Goal: Task Accomplishment & Management: Manage account settings

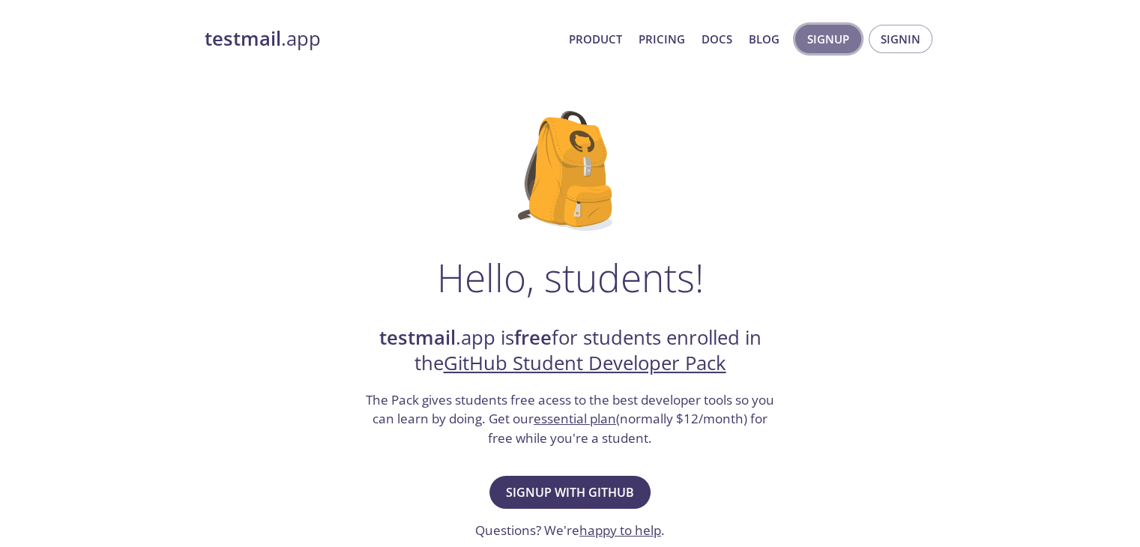
click at [847, 43] on span "Signup" at bounding box center [828, 38] width 42 height 19
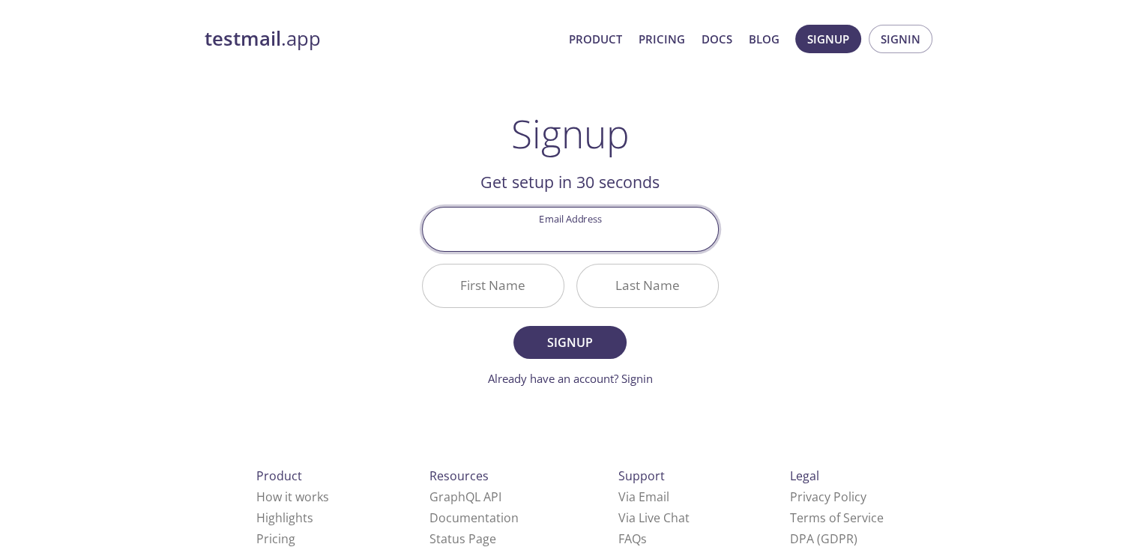
click at [625, 238] on input "Email Address" at bounding box center [570, 229] width 295 height 43
type input "[EMAIL_ADDRESS][DOMAIN_NAME]"
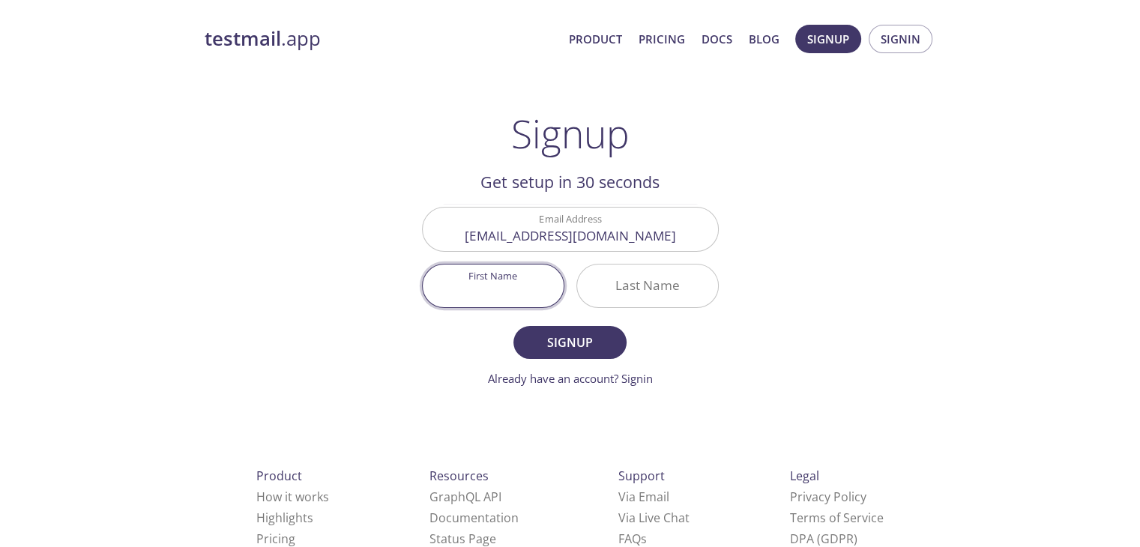
click at [483, 285] on input "First Name" at bounding box center [493, 286] width 141 height 43
type input "Yash"
click at [648, 283] on input "Last Name" at bounding box center [647, 286] width 141 height 43
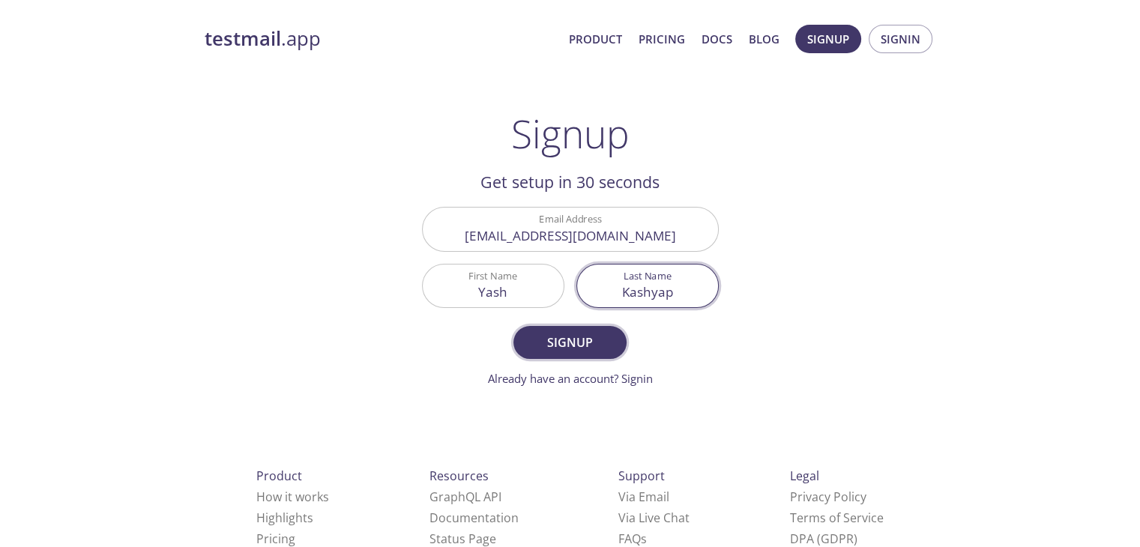
type input "Kashyap"
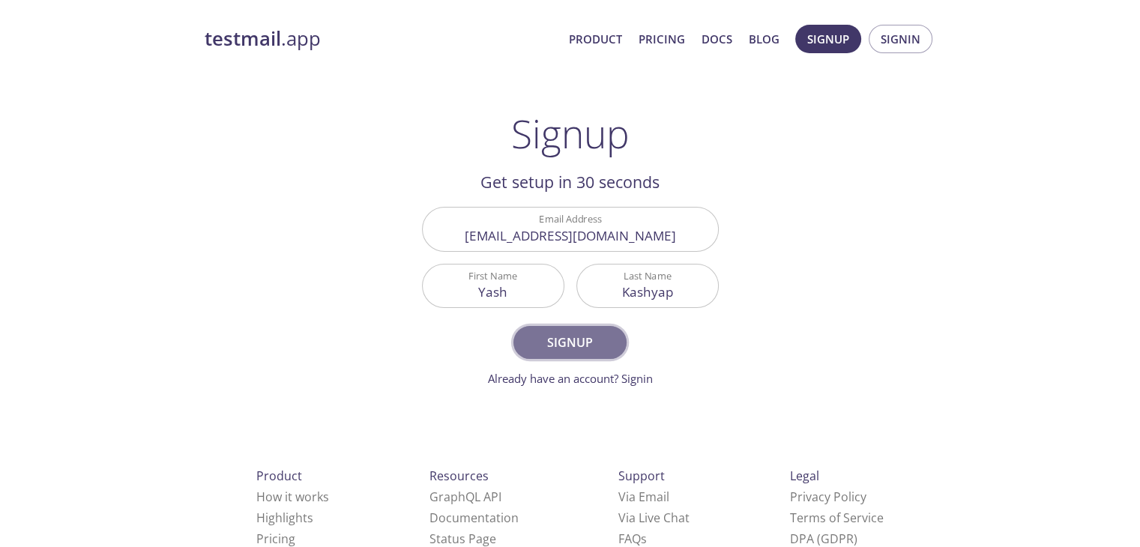
click at [602, 343] on span "Signup" at bounding box center [569, 342] width 79 height 21
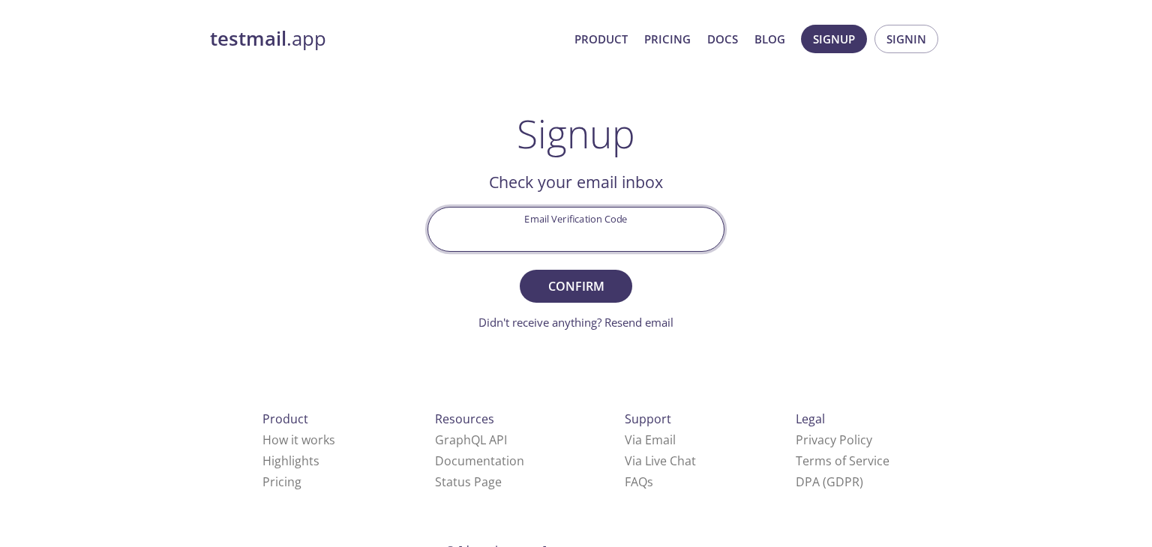
click at [620, 235] on input "Email Verification Code" at bounding box center [575, 229] width 295 height 43
click at [618, 235] on input "Email Verification Code" at bounding box center [575, 229] width 295 height 43
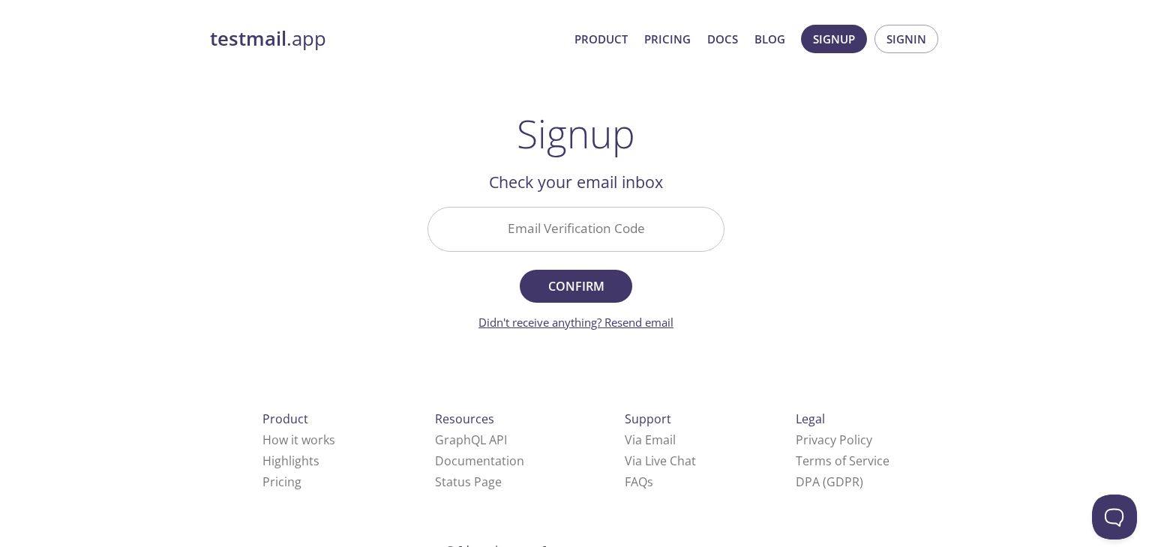
click at [624, 322] on link "Didn't receive anything? Resend email" at bounding box center [575, 322] width 195 height 15
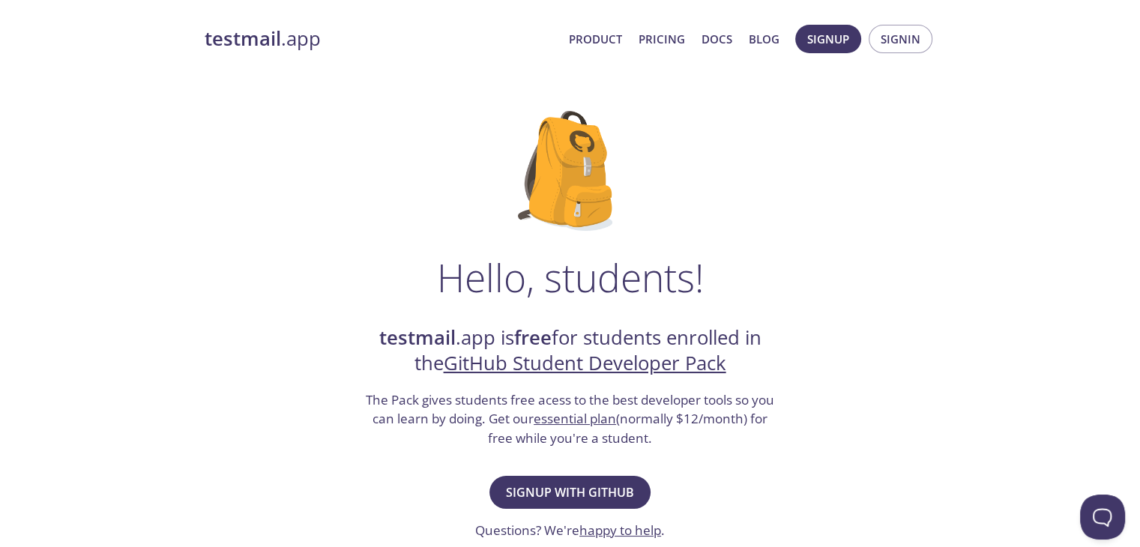
scroll to position [182, 0]
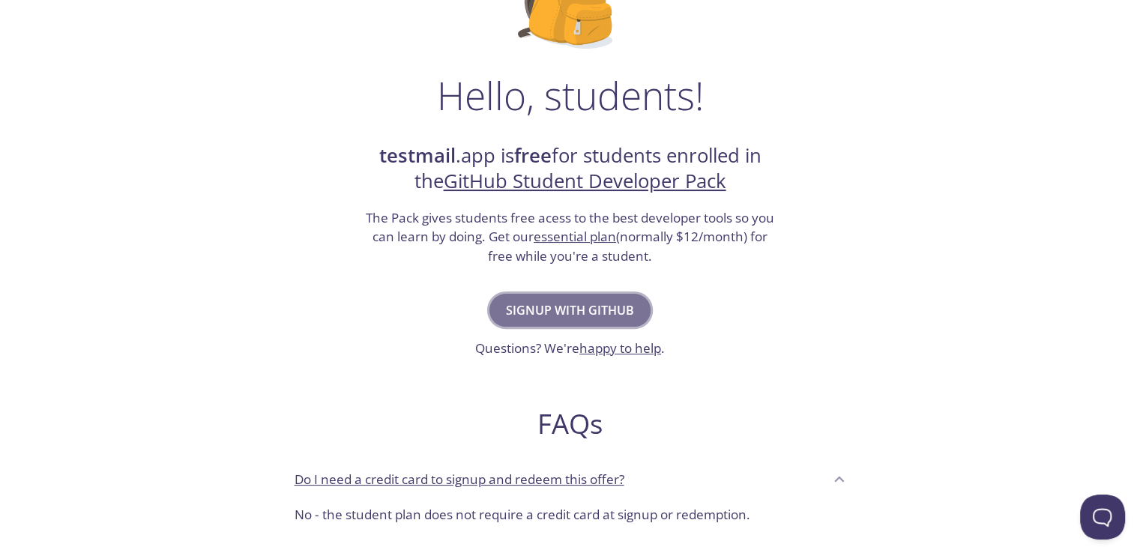
click at [616, 301] on span "Signup with GitHub" at bounding box center [570, 310] width 128 height 21
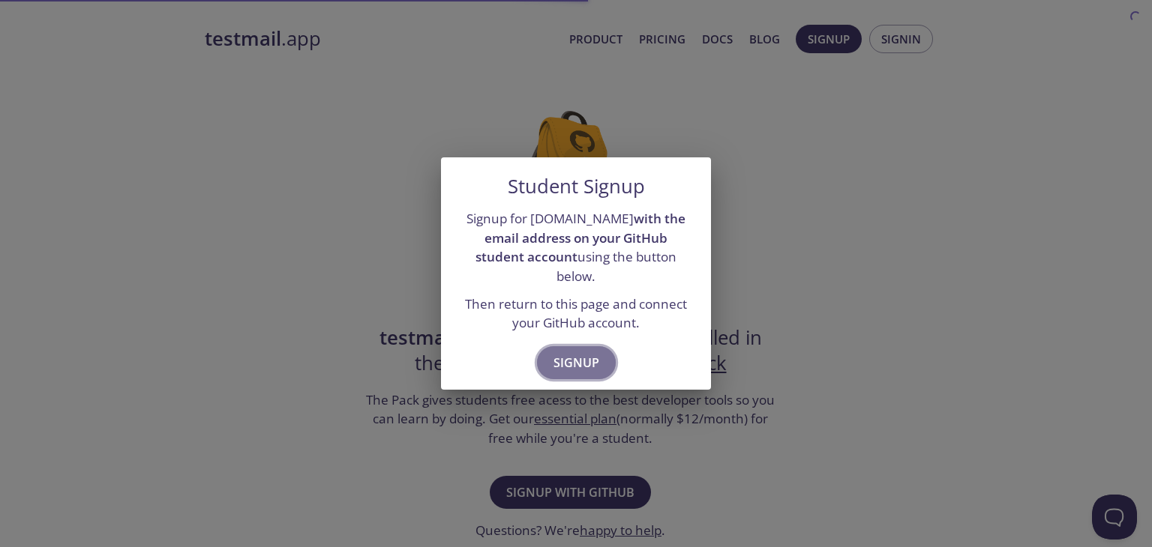
click at [592, 352] on span "Signup" at bounding box center [576, 362] width 46 height 21
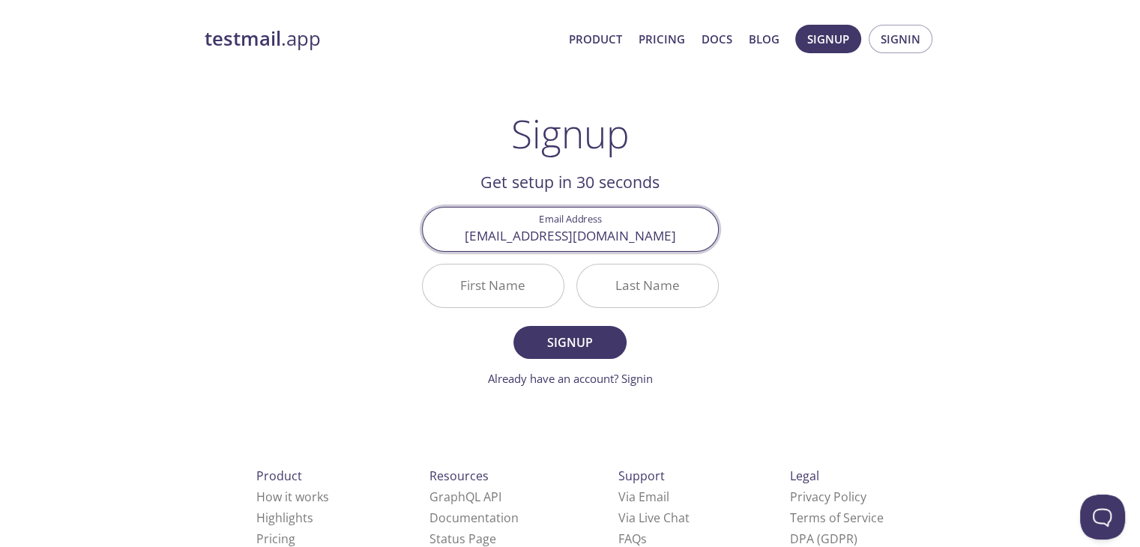
click at [678, 240] on input "[EMAIL_ADDRESS][DOMAIN_NAME]" at bounding box center [570, 229] width 295 height 43
type input "[EMAIL_ADDRESS][DOMAIN_NAME]"
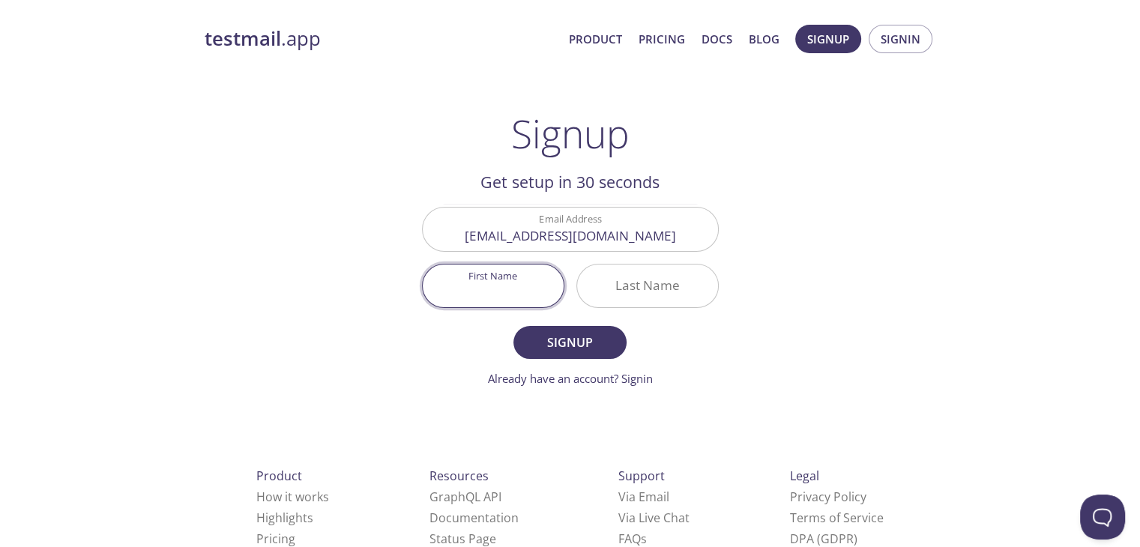
click at [511, 283] on input "First Name" at bounding box center [493, 286] width 141 height 43
type input "Yash"
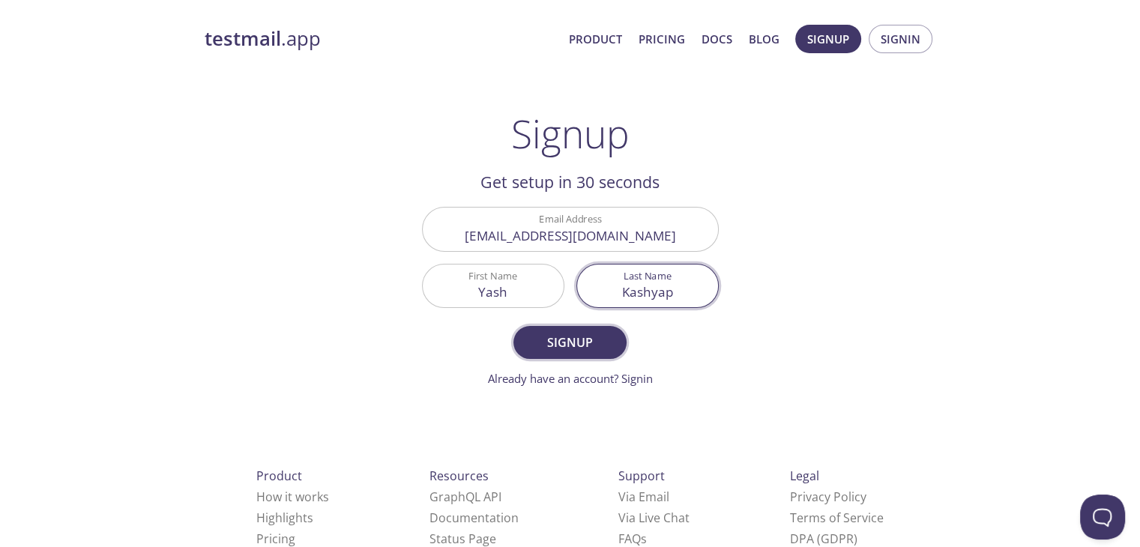
type input "Kashyap"
click at [612, 336] on button "Signup" at bounding box center [570, 342] width 112 height 33
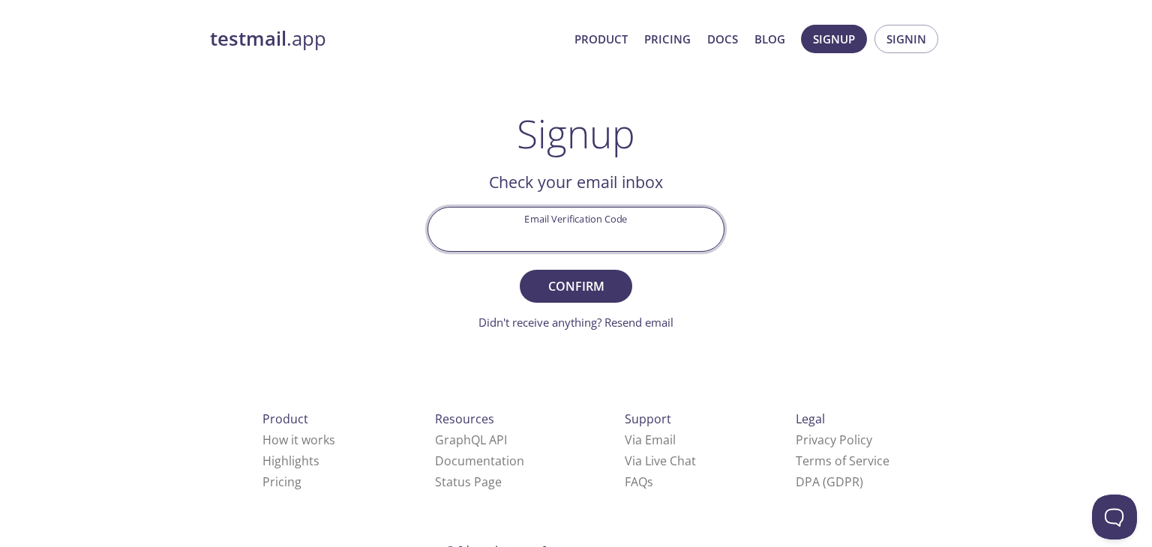
click at [576, 226] on input "Email Verification Code" at bounding box center [575, 229] width 295 height 43
paste input "NGUHHNL"
type input "NGUHHNL"
click at [607, 278] on span "Confirm" at bounding box center [575, 286] width 79 height 21
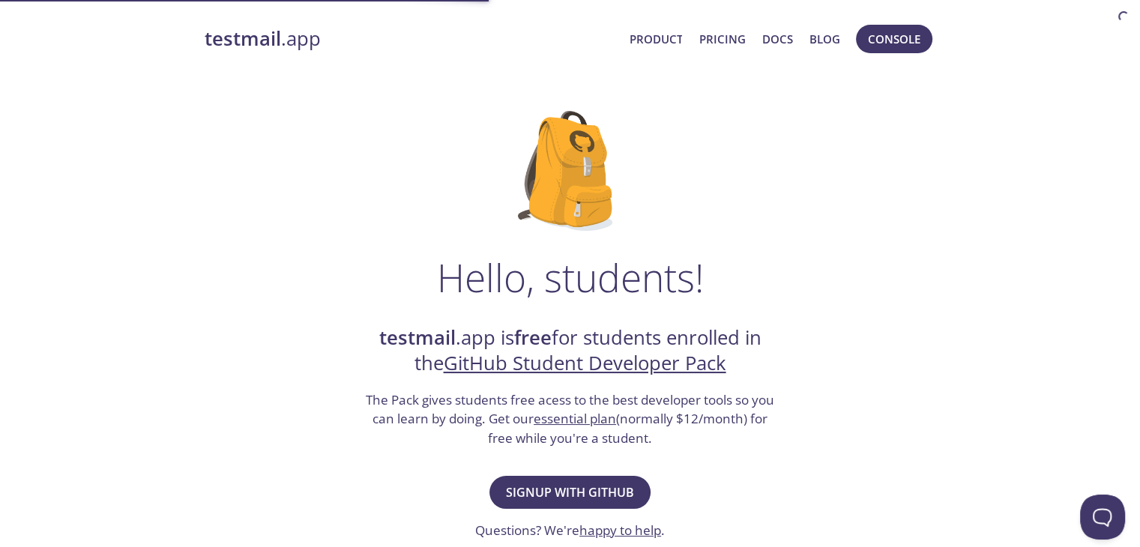
scroll to position [117, 0]
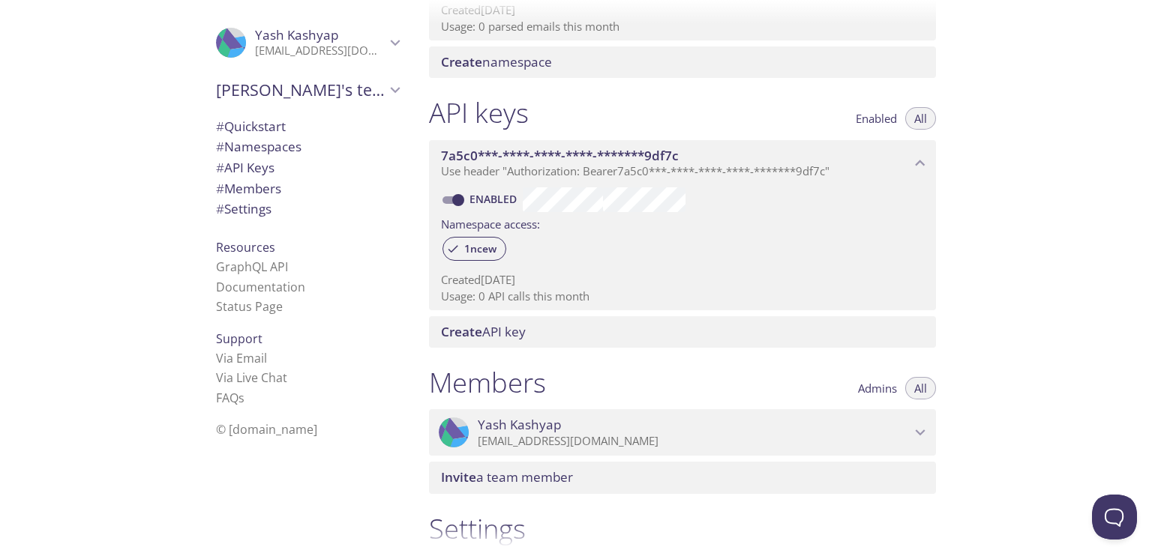
scroll to position [519, 0]
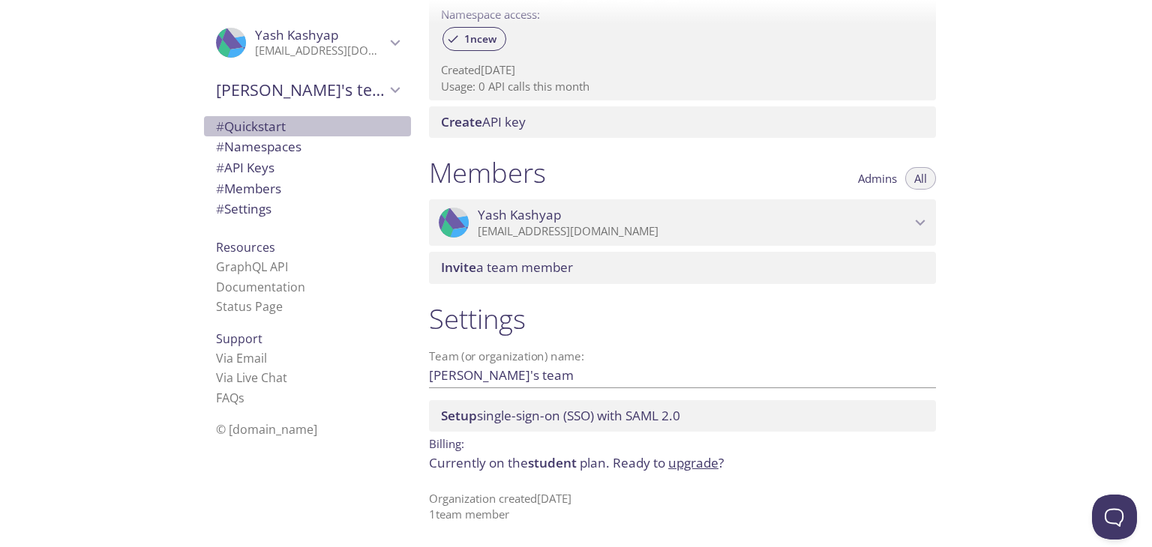
click at [258, 127] on span "# Quickstart" at bounding box center [251, 126] width 70 height 17
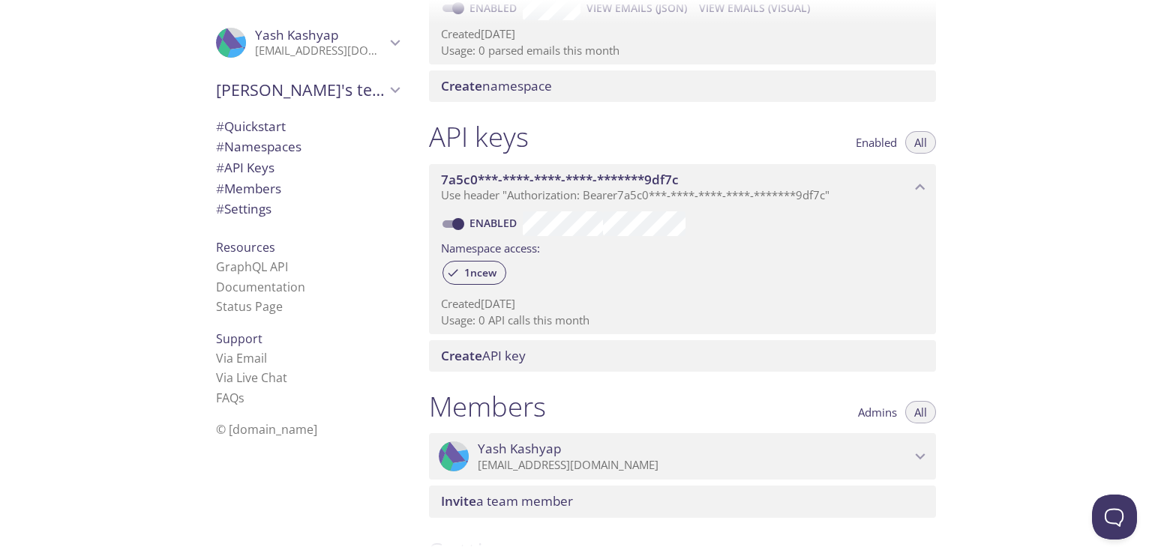
scroll to position [285, 0]
click at [572, 88] on span "Create namespace" at bounding box center [685, 86] width 489 height 16
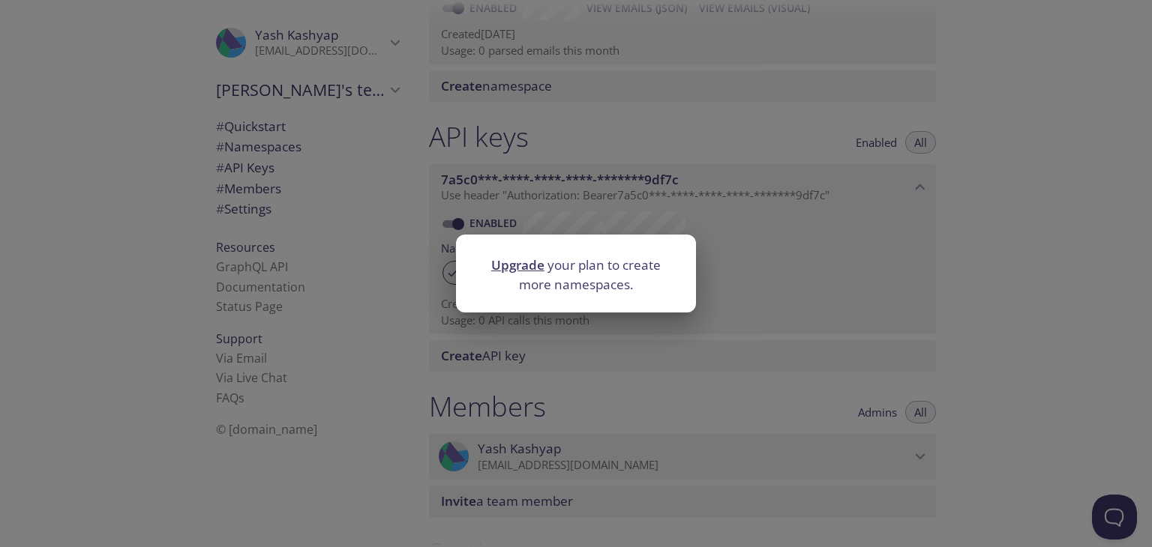
click at [652, 154] on div "Upgrade your plan to create more namespaces." at bounding box center [576, 273] width 1152 height 547
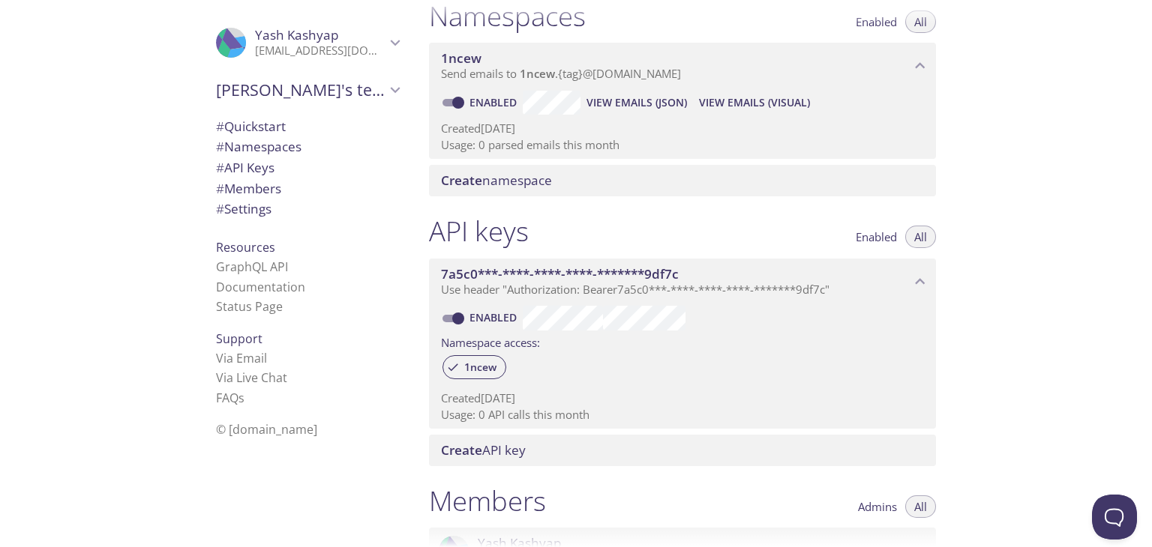
scroll to position [177, 0]
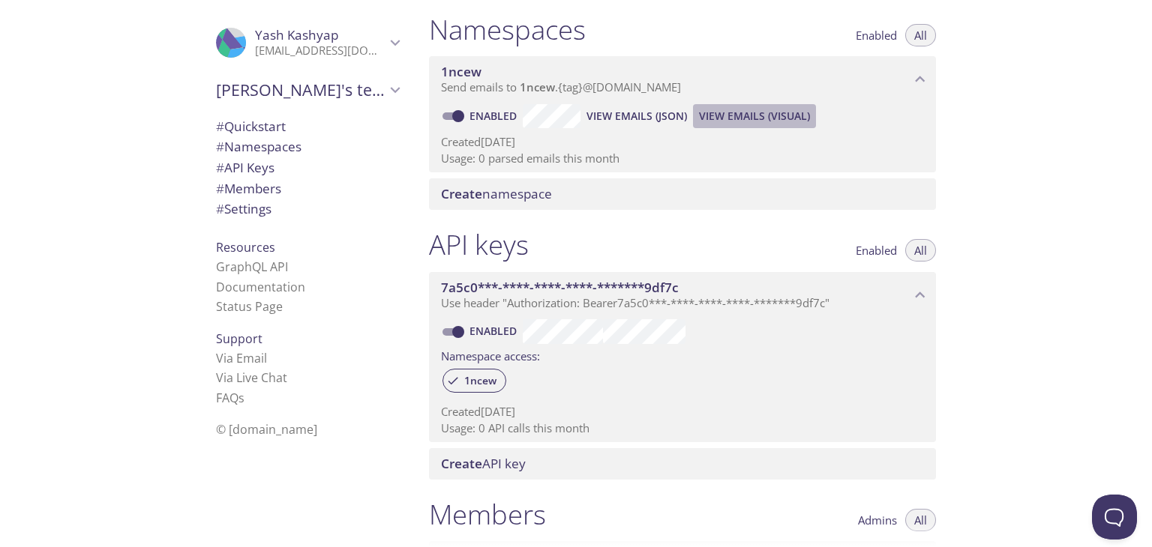
click at [726, 112] on span "View Emails (Visual)" at bounding box center [754, 116] width 111 height 18
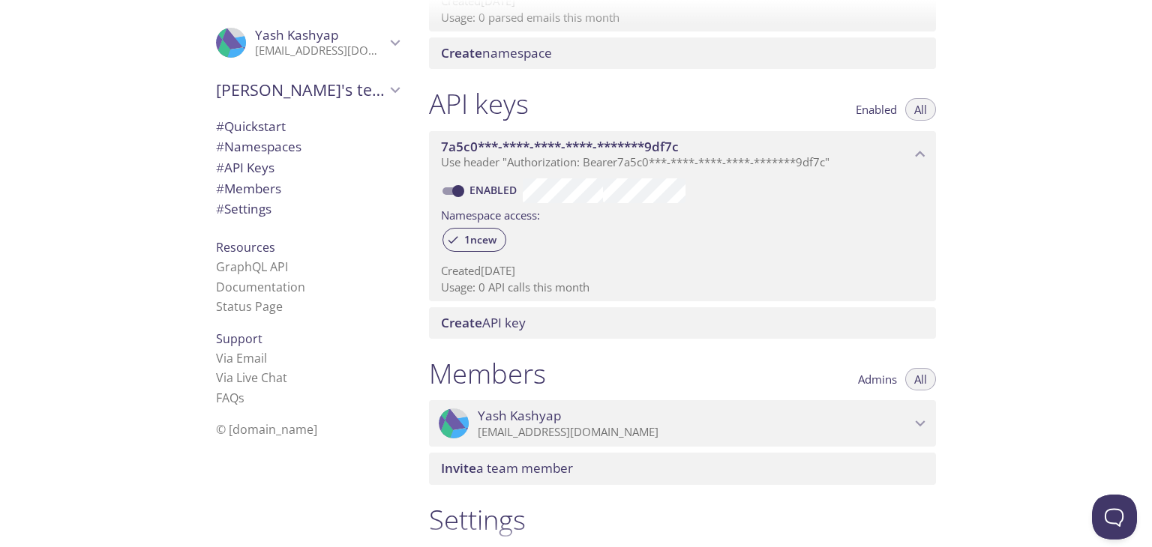
scroll to position [319, 0]
click at [241, 202] on span "# Settings" at bounding box center [243, 208] width 55 height 17
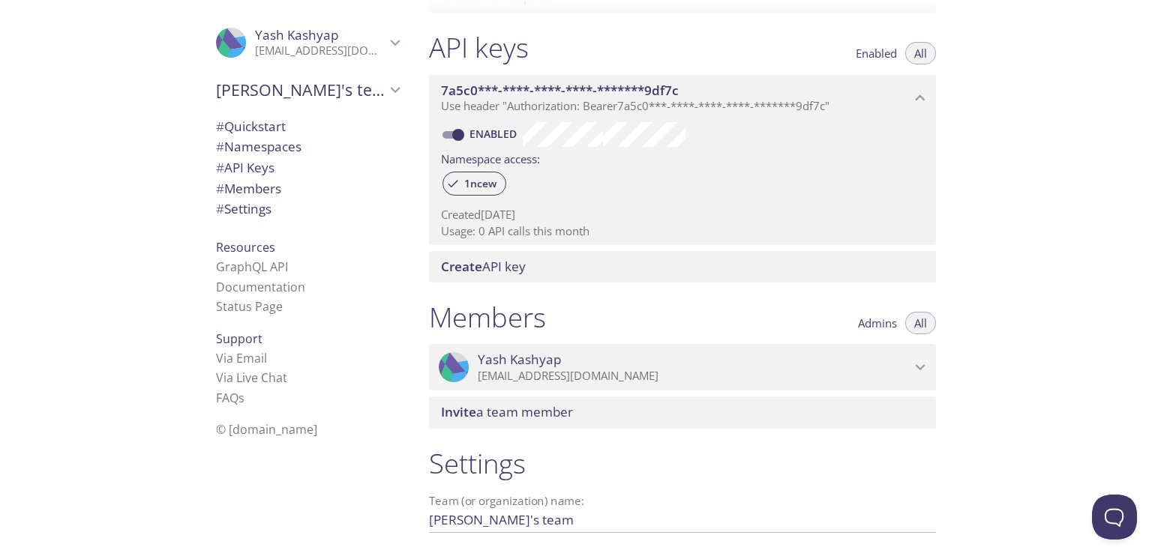
scroll to position [372, 0]
click at [457, 136] on input "Enabled" at bounding box center [458, 137] width 54 height 18
click at [457, 136] on input "Disabled" at bounding box center [446, 137] width 54 height 18
checkbox input "true"
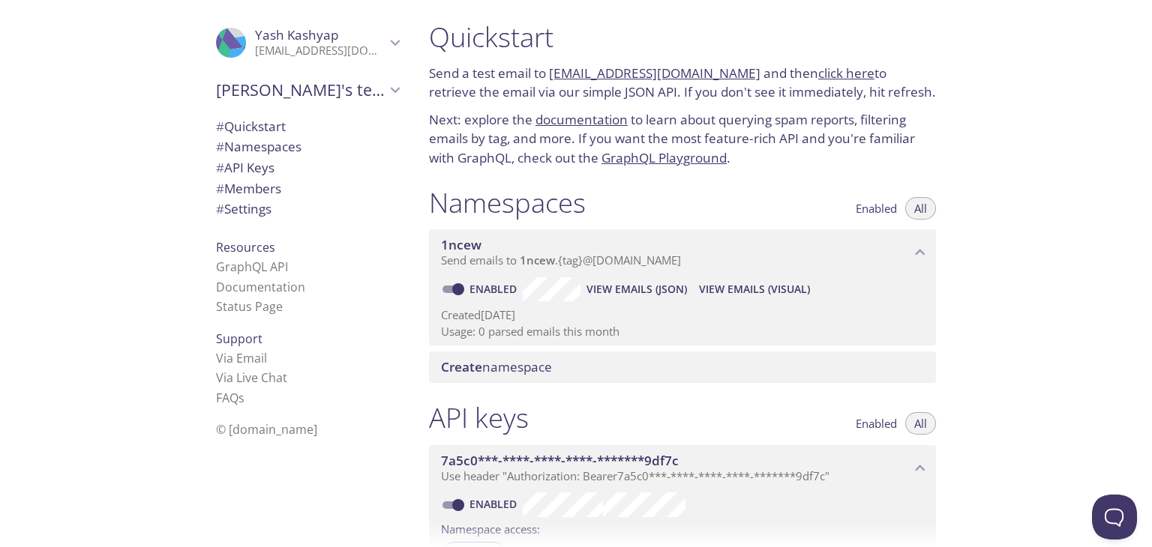
scroll to position [0, 0]
